Goal: Check status

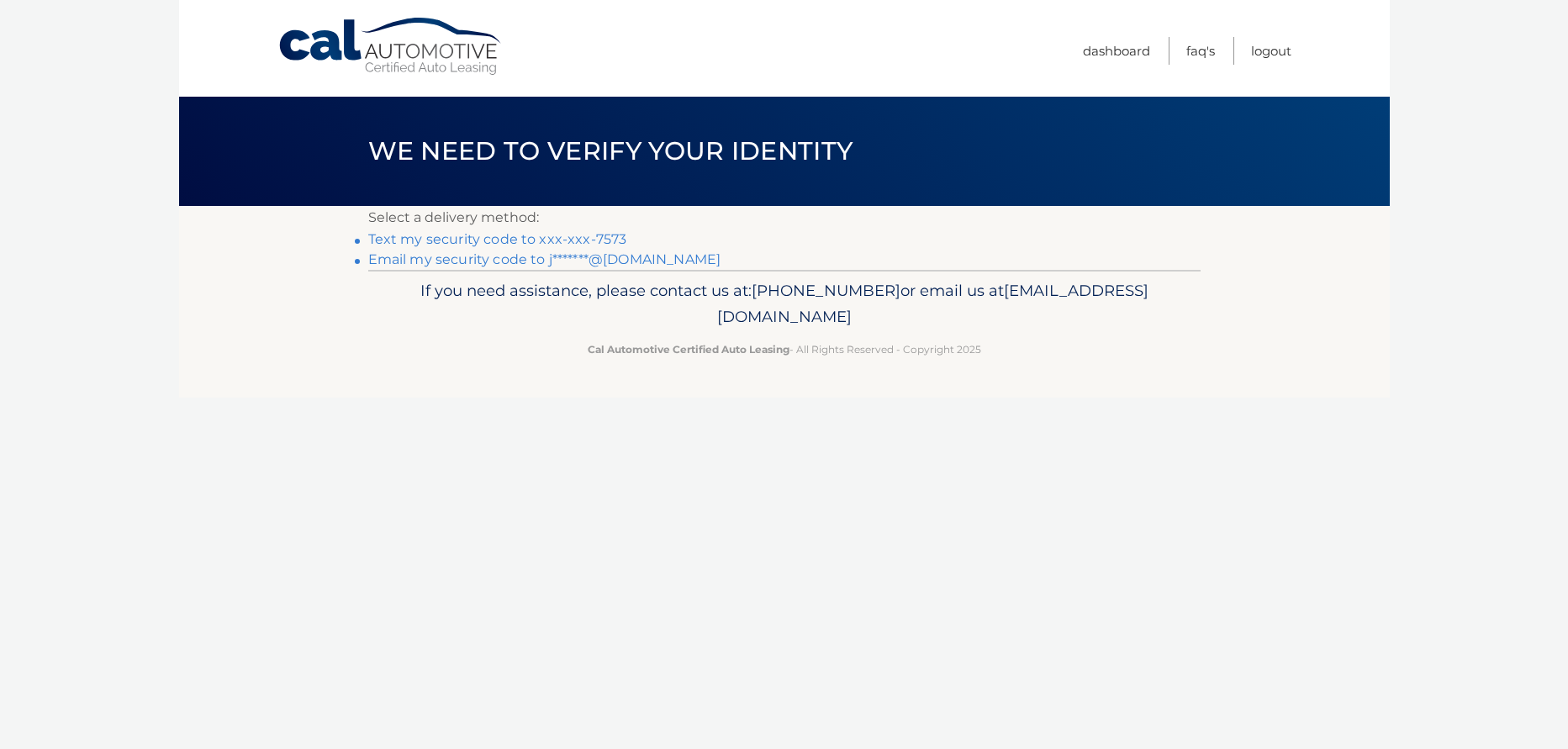
click at [501, 237] on link "Text my security code to xxx-xxx-7573" at bounding box center [498, 239] width 259 height 16
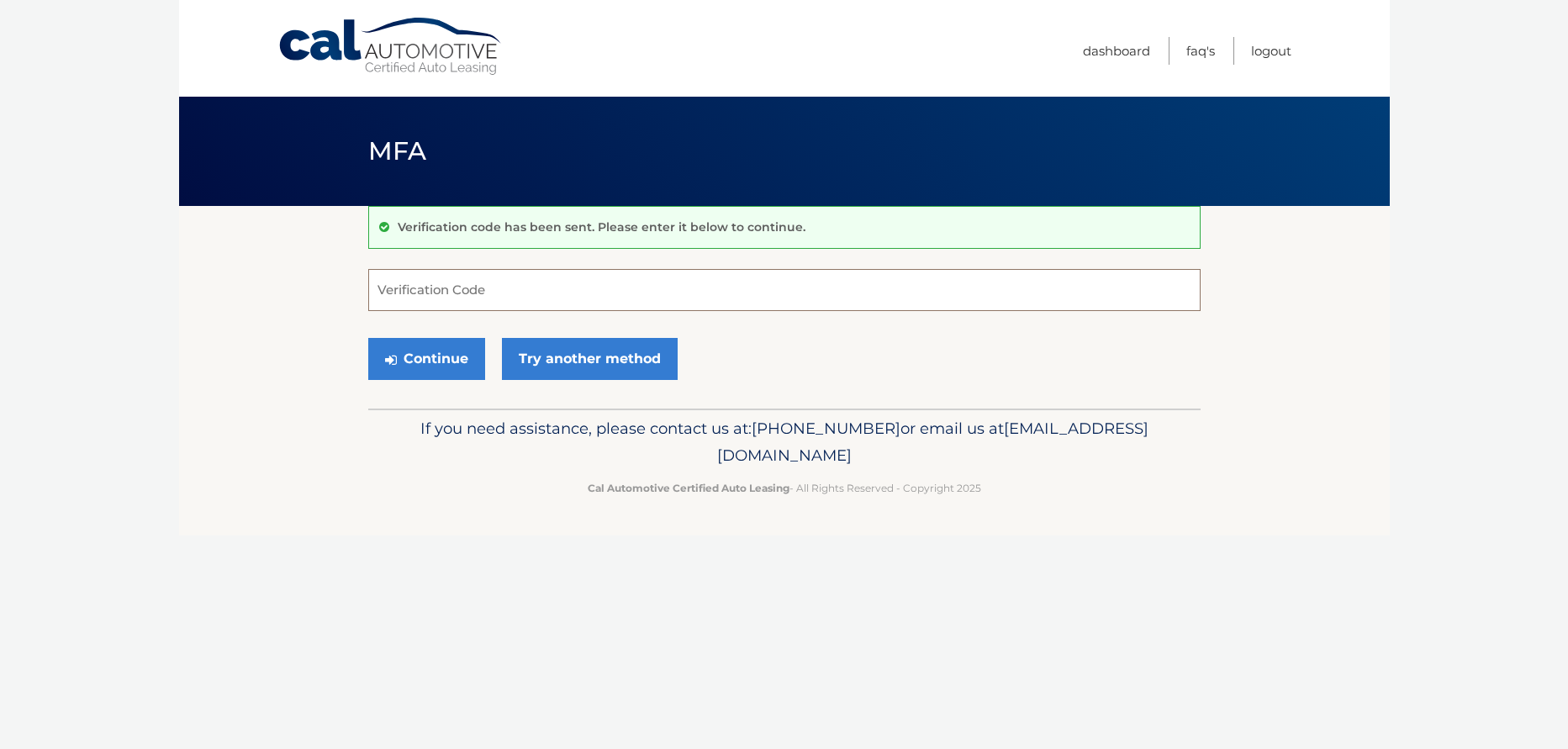
click at [518, 286] on input "Verification Code" at bounding box center [785, 290] width 832 height 42
type input "067446"
click at [553, 362] on link "Try another method" at bounding box center [590, 359] width 176 height 42
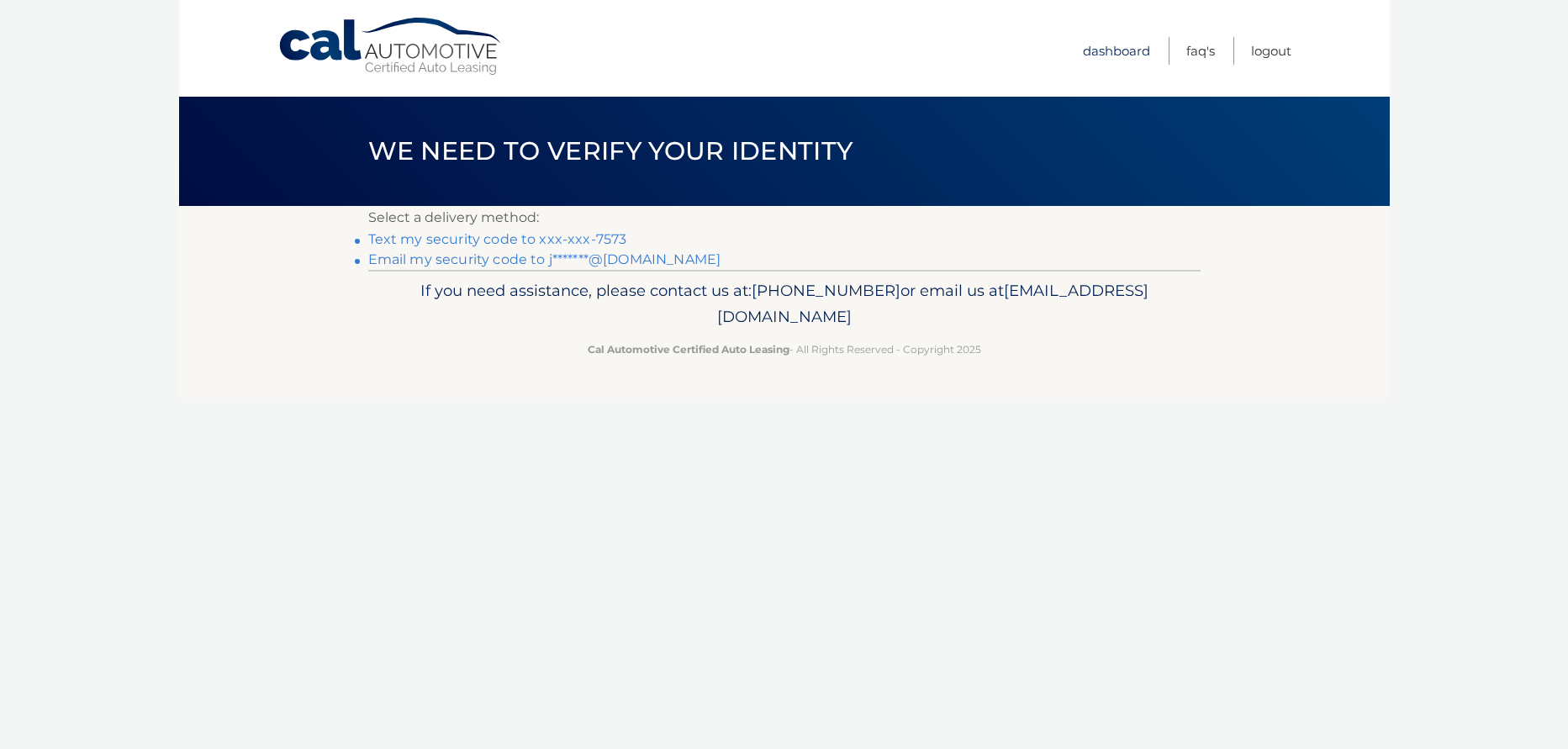
click at [1135, 57] on link "Dashboard" at bounding box center [1116, 51] width 67 height 28
click at [335, 30] on link "Cal Automotive" at bounding box center [390, 46] width 227 height 60
click at [514, 236] on link "Text my security code to xxx-xxx-7573" at bounding box center [498, 239] width 259 height 16
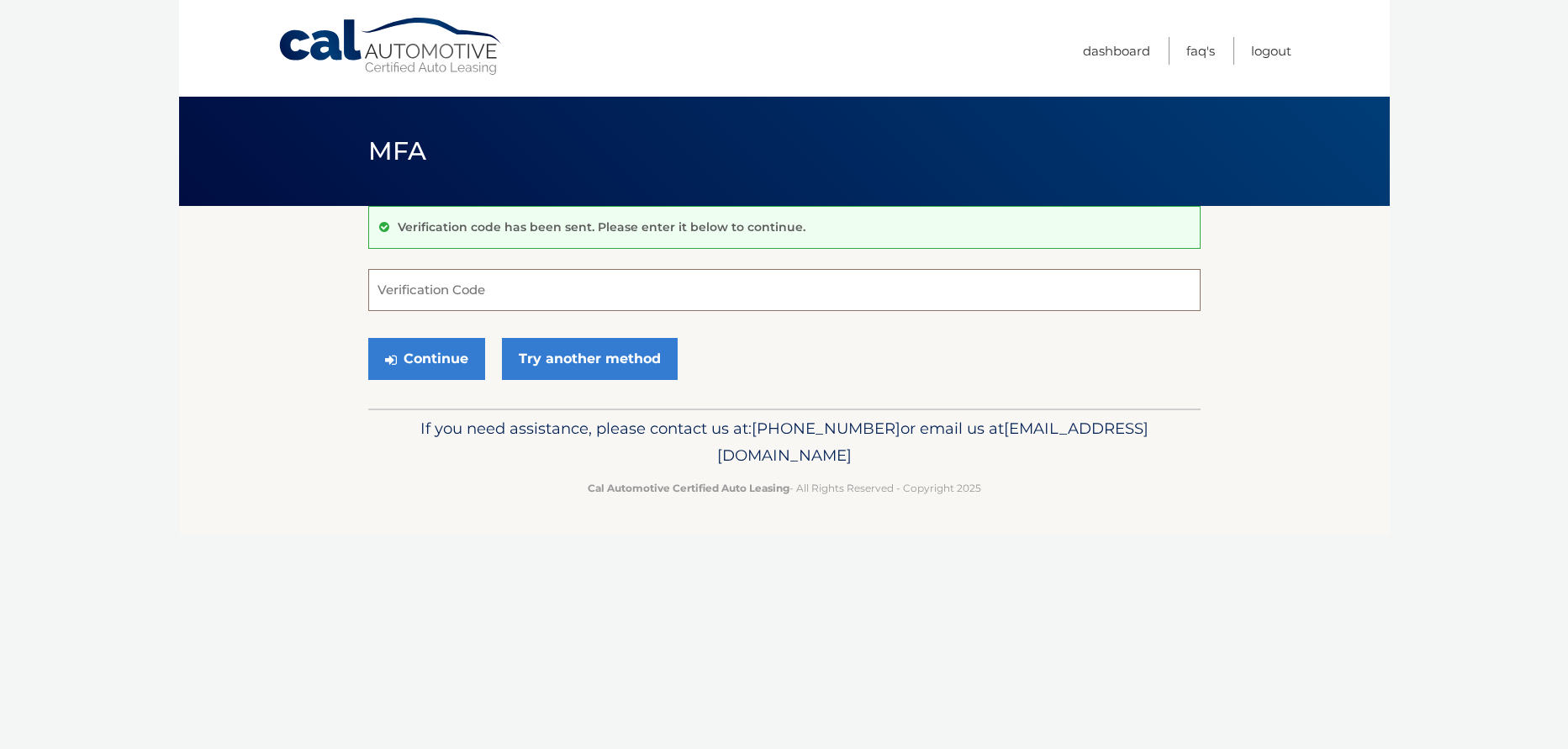
click at [653, 294] on input "Verification Code" at bounding box center [785, 290] width 832 height 42
type input "553190"
click at [396, 348] on button "Continue" at bounding box center [427, 359] width 117 height 42
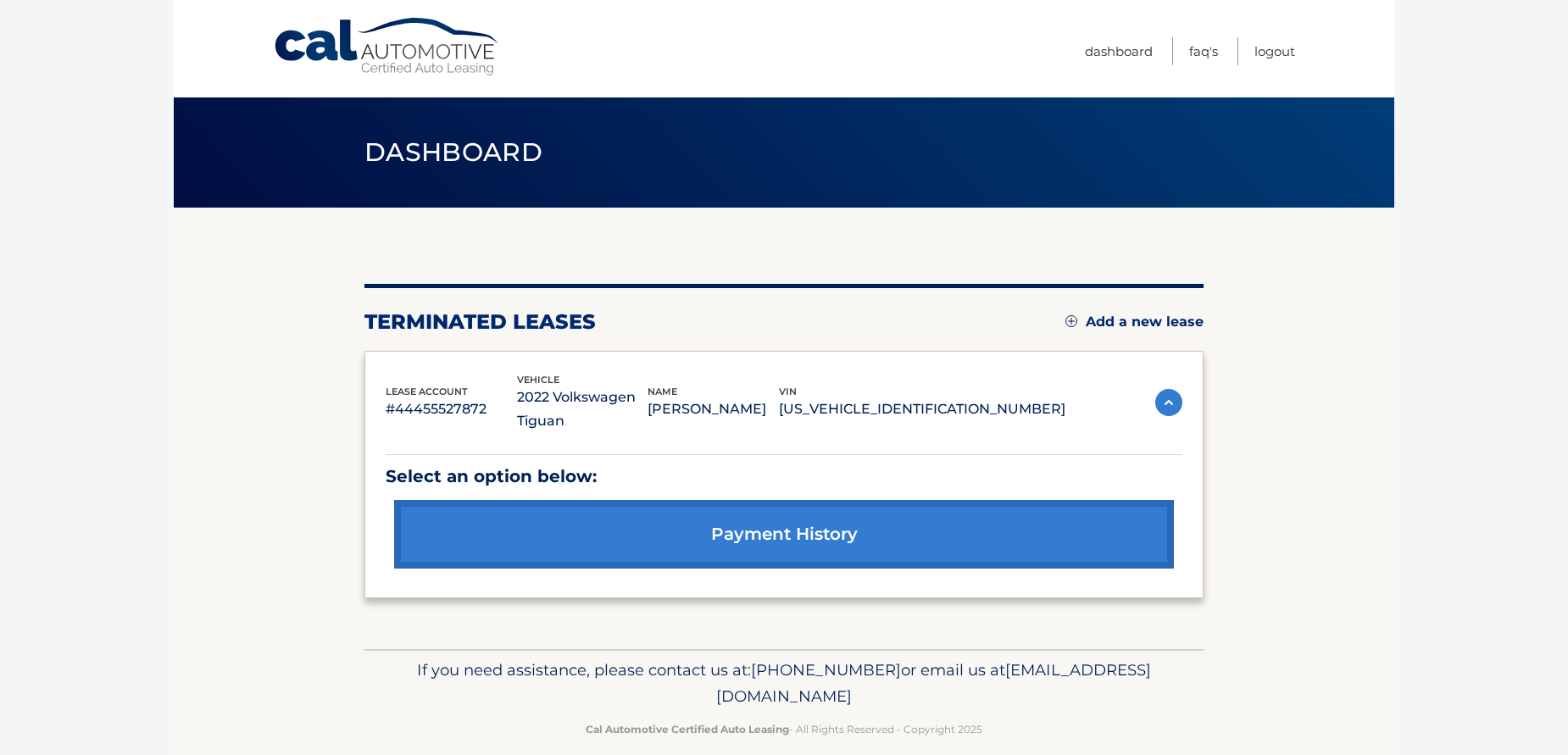
click at [913, 525] on link "payment history" at bounding box center [784, 534] width 780 height 69
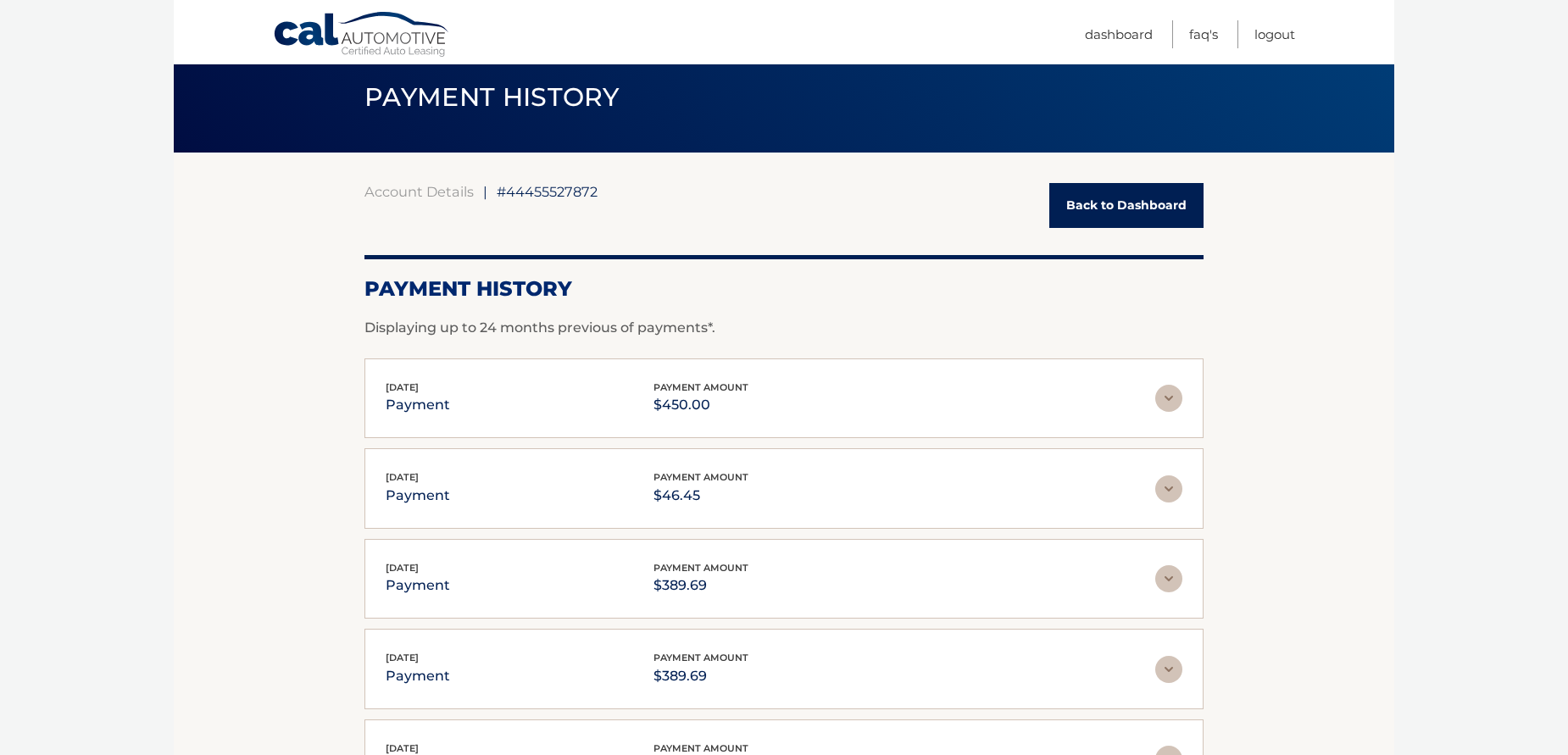
scroll to position [84, 0]
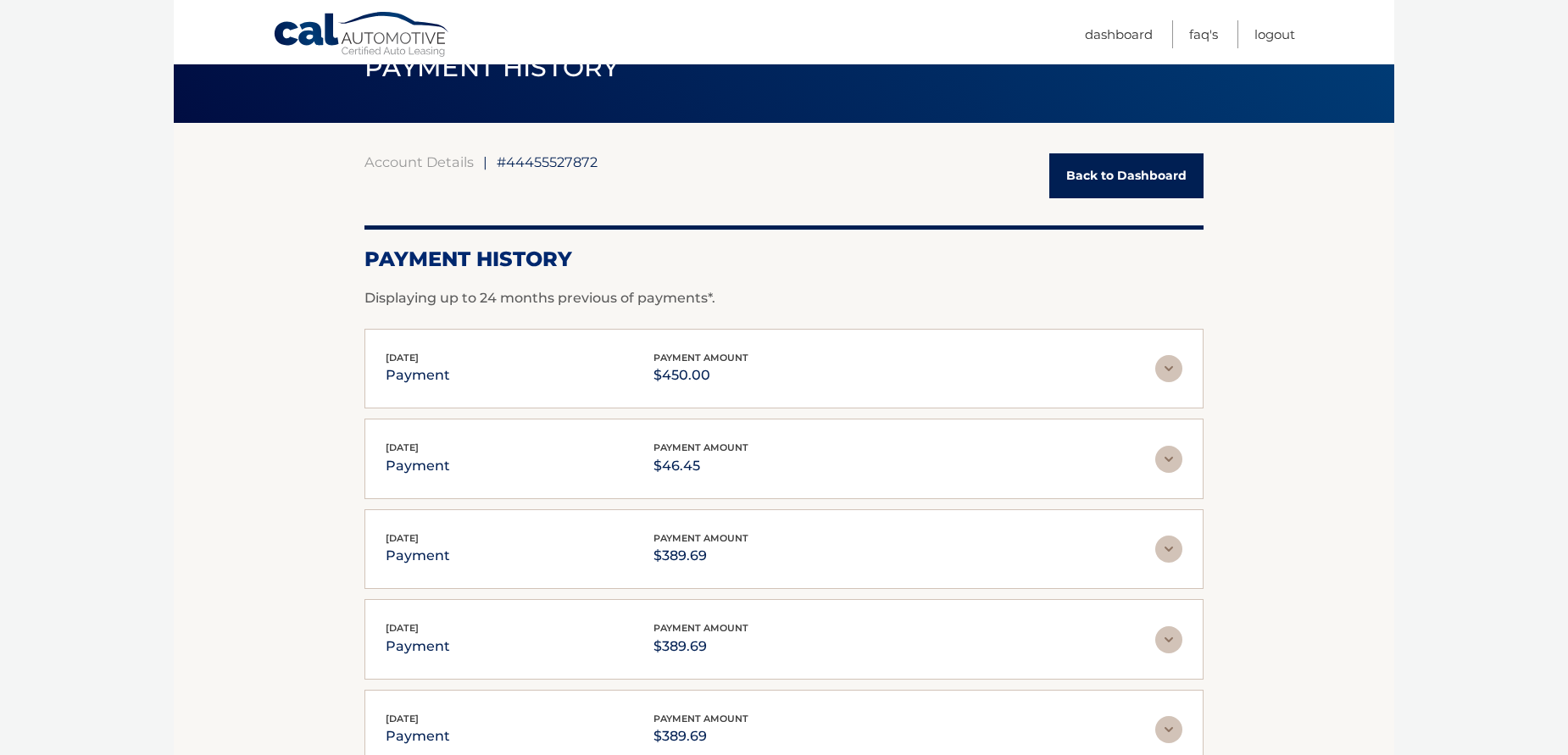
click at [1169, 455] on img at bounding box center [1169, 458] width 27 height 27
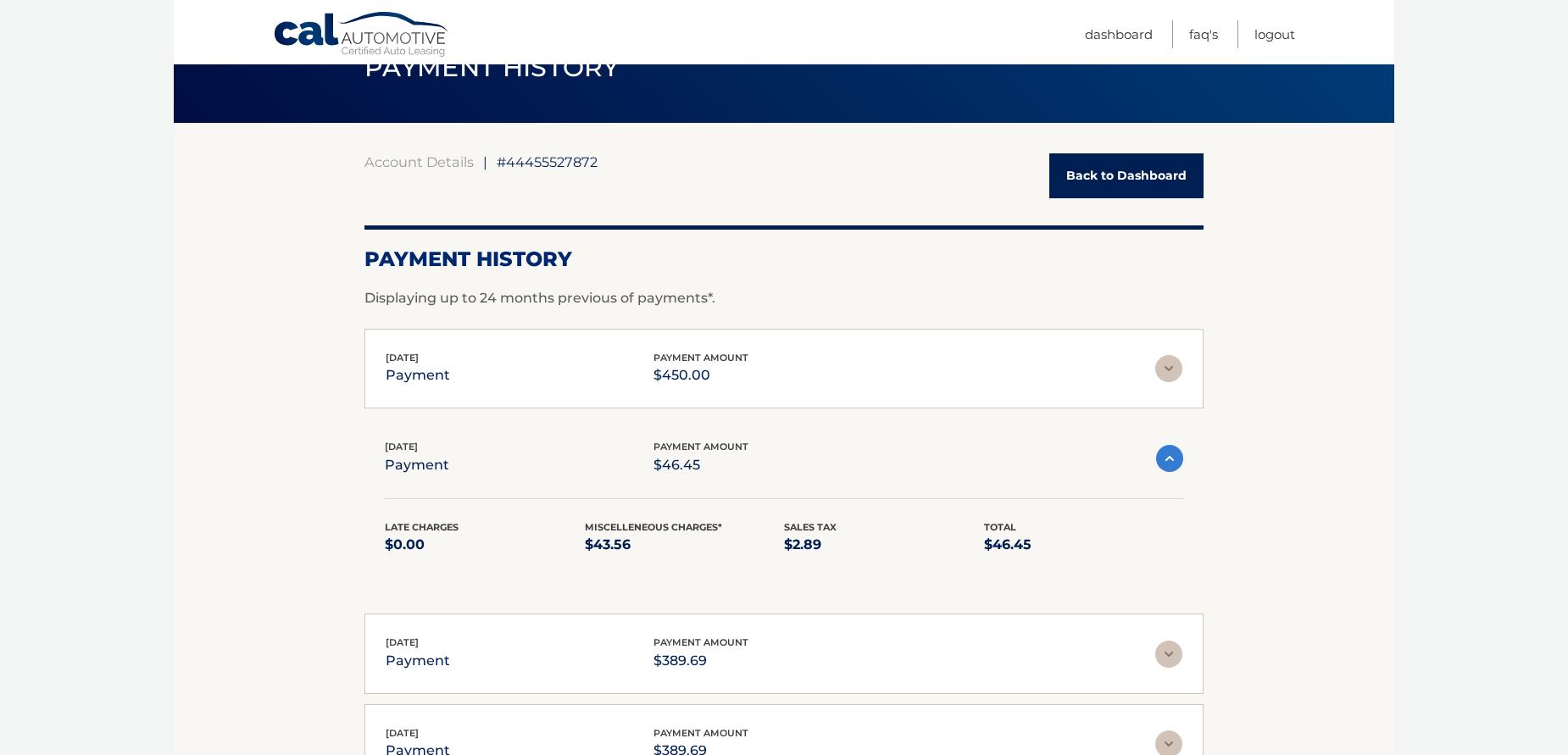
click at [1169, 359] on img at bounding box center [1169, 368] width 27 height 27
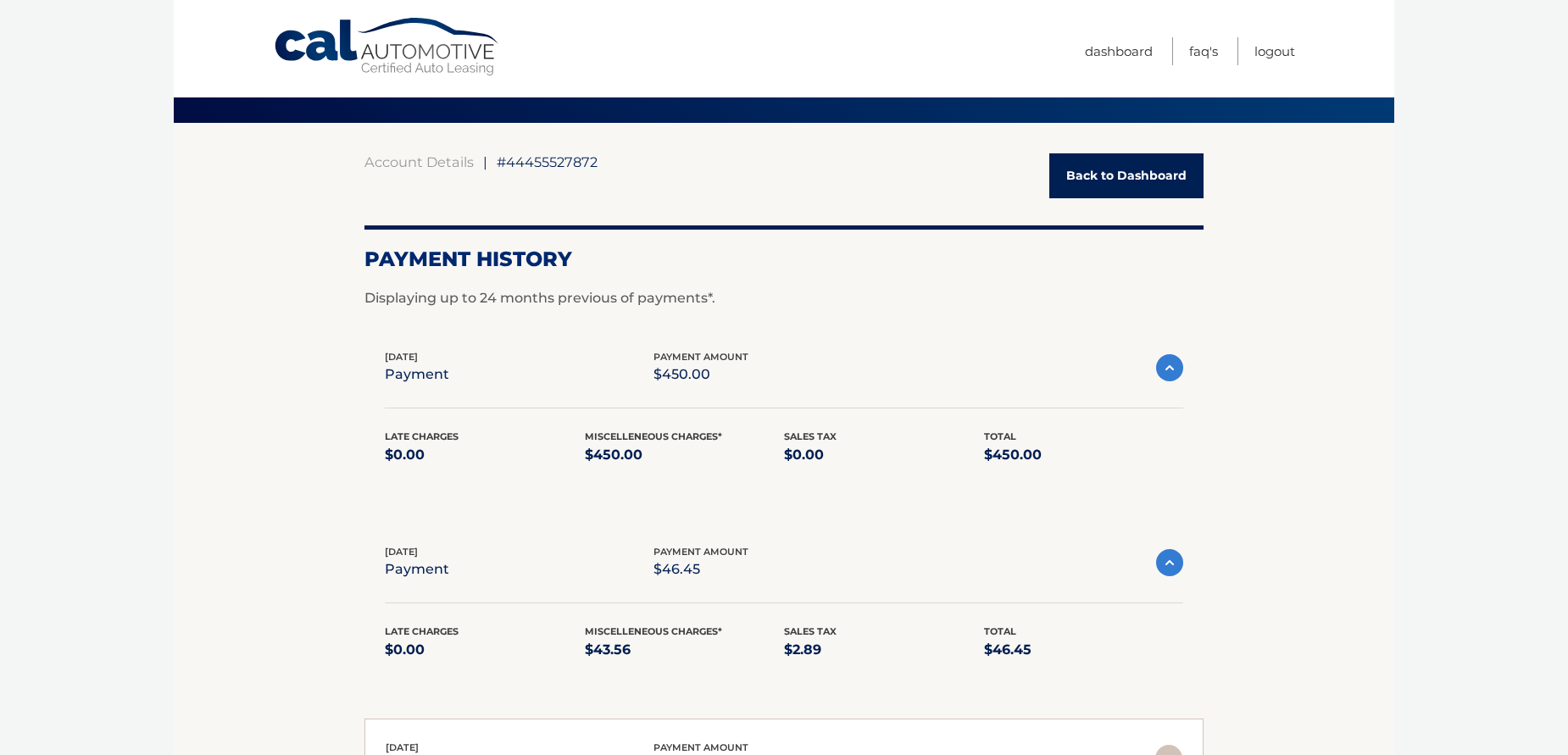
scroll to position [0, 0]
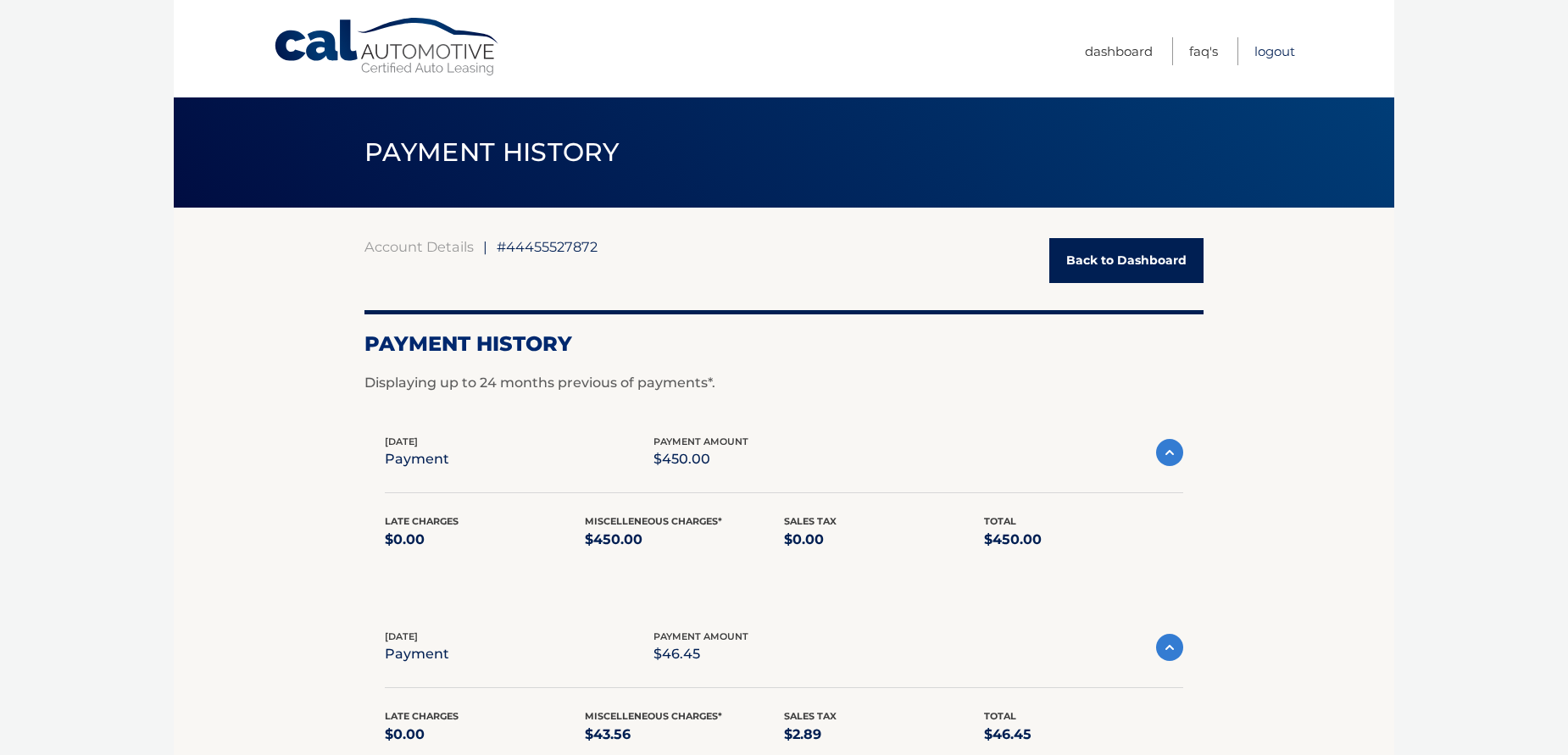
click at [1275, 48] on link "Logout" at bounding box center [1274, 51] width 41 height 28
